Goal: Find specific page/section: Find specific page/section

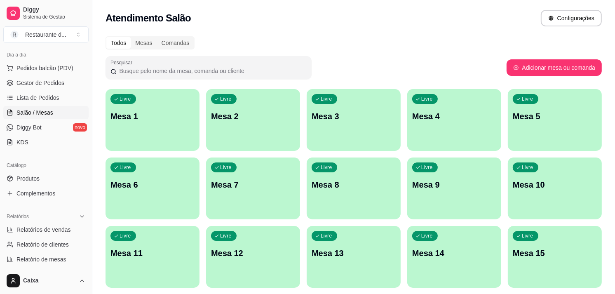
scroll to position [110, 0]
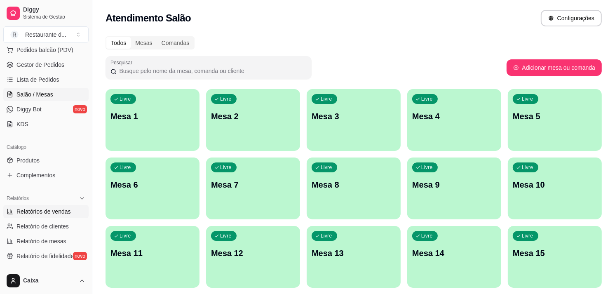
click at [66, 216] on link "Relatórios de vendas" at bounding box center [45, 211] width 85 height 13
select select "ALL"
select select "0"
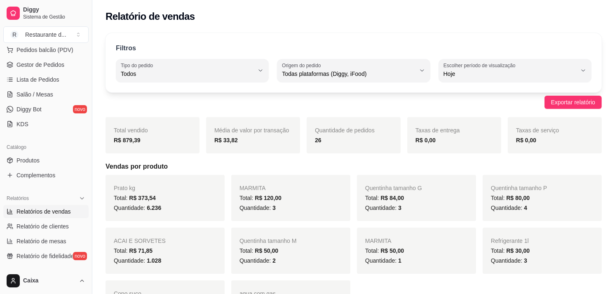
click at [222, 241] on div "ACAI E SORVETES Total: R$ 71,85 Quantidade: 1.028" at bounding box center [164, 250] width 119 height 46
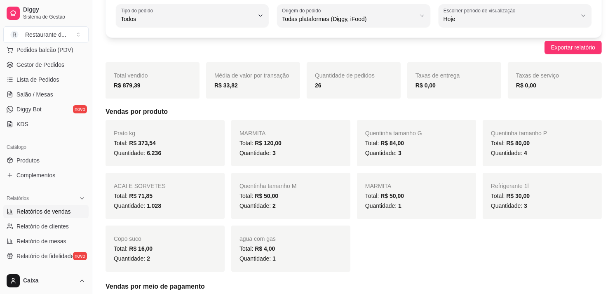
scroll to position [73, 0]
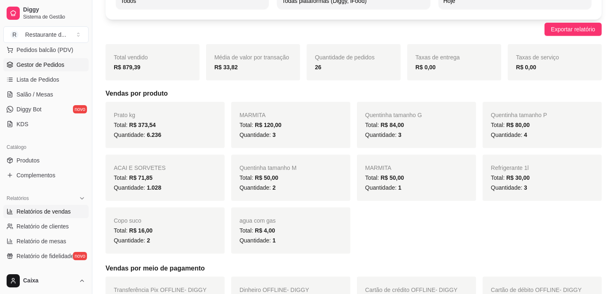
click at [77, 59] on link "Gestor de Pedidos" at bounding box center [45, 64] width 85 height 13
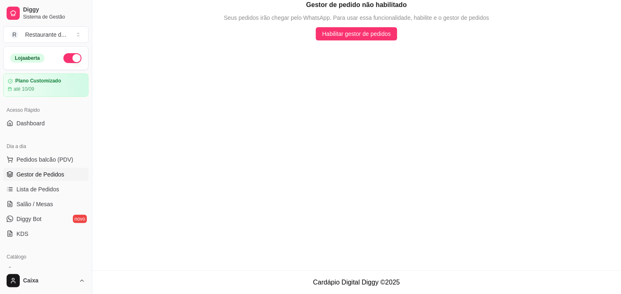
click at [70, 56] on button "button" at bounding box center [72, 58] width 18 height 10
